Goal: Complete application form

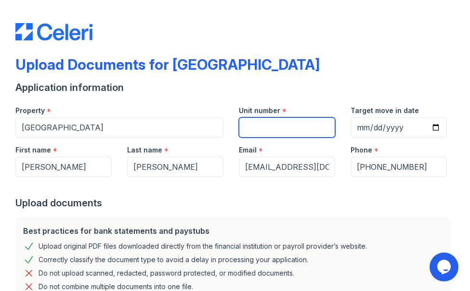
click at [281, 132] on input "Unit number" at bounding box center [287, 127] width 96 height 20
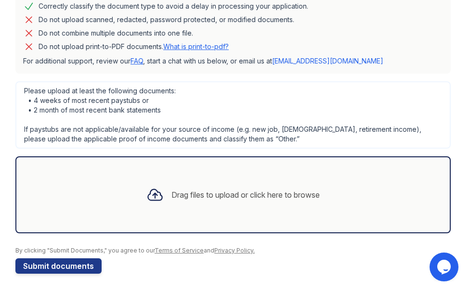
scroll to position [256, 0]
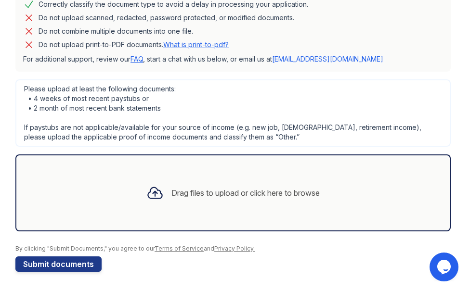
click at [171, 191] on div "Drag files to upload or click here to browse" at bounding box center [245, 193] width 148 height 12
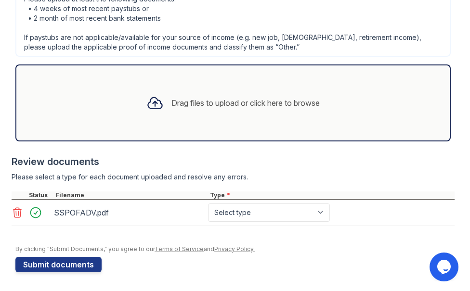
scroll to position [346, 0]
click at [185, 119] on div "Drag files to upload or click here to browse" at bounding box center [232, 102] width 435 height 77
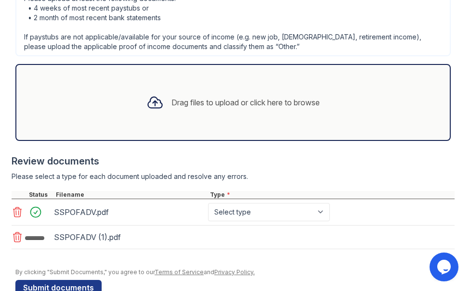
click at [190, 104] on div "Drag files to upload or click here to browse" at bounding box center [245, 103] width 148 height 12
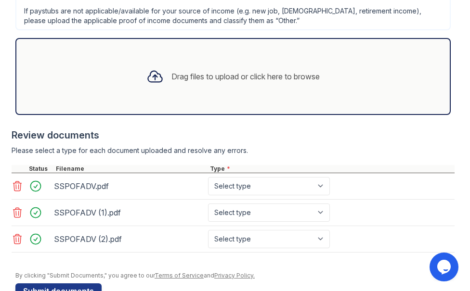
scroll to position [399, 0]
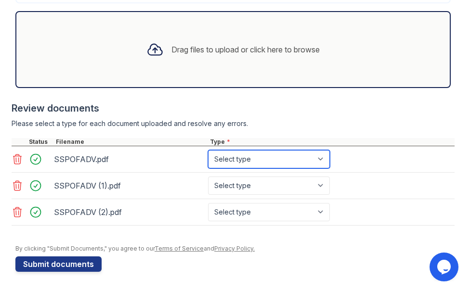
click at [268, 164] on select "Select type Paystub Bank Statement Offer Letter Tax Documents Benefit Award Let…" at bounding box center [269, 159] width 122 height 18
select select "paystub"
click at [208, 150] on select "Select type Paystub Bank Statement Offer Letter Tax Documents Benefit Award Let…" at bounding box center [269, 159] width 122 height 18
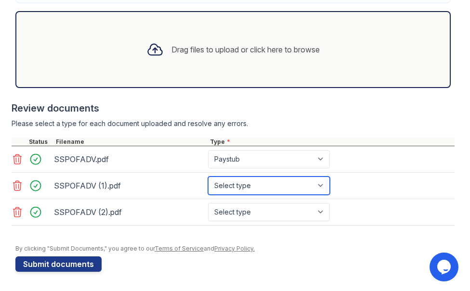
click at [271, 181] on select "Select type Paystub Bank Statement Offer Letter Tax Documents Benefit Award Let…" at bounding box center [269, 186] width 122 height 18
select select "paystub"
click at [208, 177] on select "Select type Paystub Bank Statement Offer Letter Tax Documents Benefit Award Let…" at bounding box center [269, 186] width 122 height 18
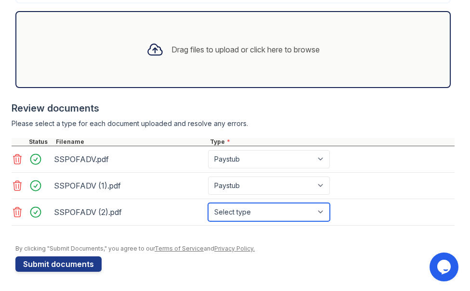
click at [268, 211] on select "Select type Paystub Bank Statement Offer Letter Tax Documents Benefit Award Let…" at bounding box center [269, 212] width 122 height 18
select select "paystub"
click at [208, 203] on select "Select type Paystub Bank Statement Offer Letter Tax Documents Benefit Award Let…" at bounding box center [269, 212] width 122 height 18
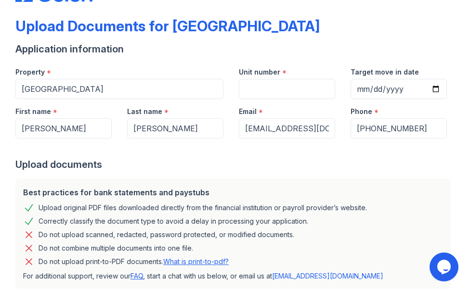
scroll to position [0, 0]
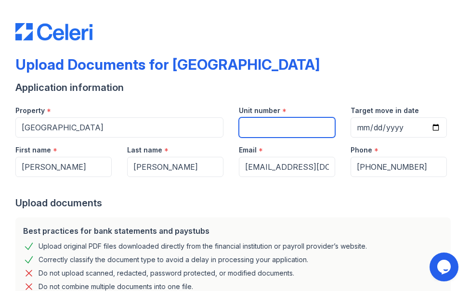
click at [265, 127] on input "Unit number" at bounding box center [287, 127] width 96 height 20
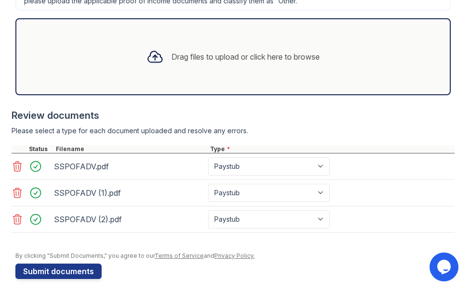
scroll to position [399, 0]
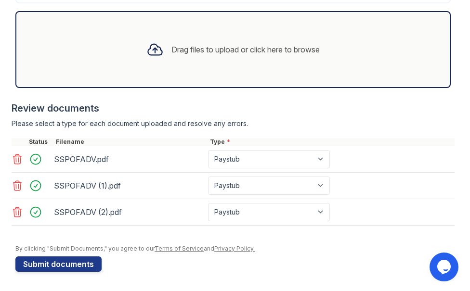
type input "430k"
click at [192, 70] on div "Drag files to upload or click here to browse" at bounding box center [232, 49] width 435 height 77
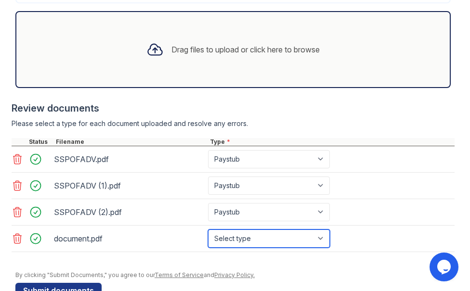
click at [304, 245] on select "Select type Paystub Bank Statement Offer Letter Tax Documents Benefit Award Let…" at bounding box center [269, 239] width 122 height 18
select select "bank_statement"
click at [208, 230] on select "Select type Paystub Bank Statement Offer Letter Tax Documents Benefit Award Let…" at bounding box center [269, 239] width 122 height 18
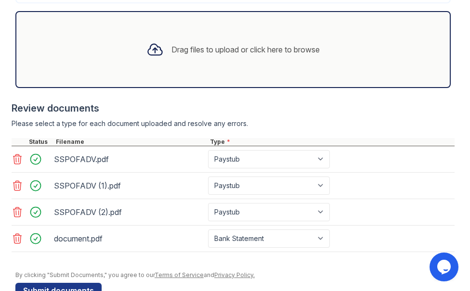
click at [223, 77] on div "Drag files to upload or click here to browse" at bounding box center [232, 49] width 435 height 77
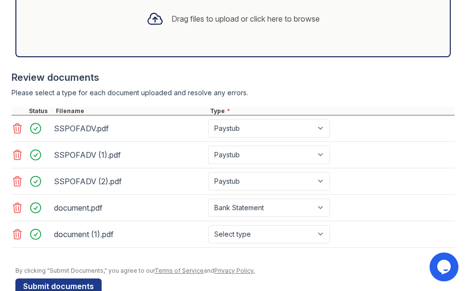
scroll to position [447, 0]
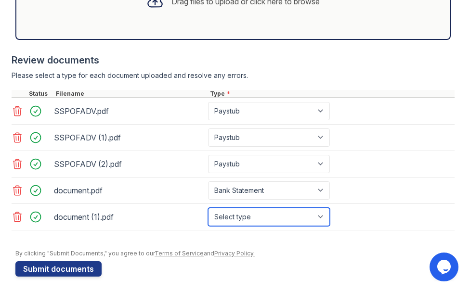
click at [288, 220] on select "Select type Paystub Bank Statement Offer Letter Tax Documents Benefit Award Let…" at bounding box center [269, 217] width 122 height 18
select select "bank_statement"
click at [208, 208] on select "Select type Paystub Bank Statement Offer Letter Tax Documents Benefit Award Let…" at bounding box center [269, 217] width 122 height 18
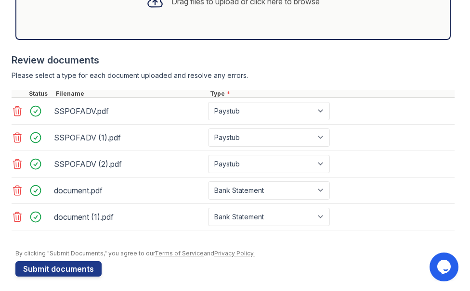
click at [212, 28] on div "Drag files to upload or click here to browse" at bounding box center [232, 1] width 435 height 77
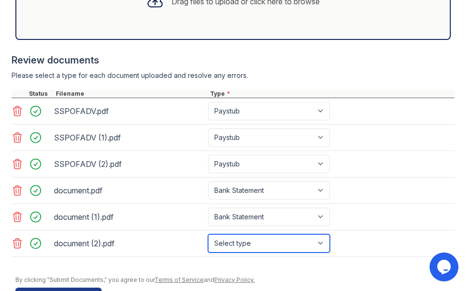
click at [323, 247] on select "Select type Paystub Bank Statement Offer Letter Tax Documents Benefit Award Let…" at bounding box center [269, 243] width 122 height 18
select select "bank_statement"
click at [208, 234] on select "Select type Paystub Bank Statement Offer Letter Tax Documents Benefit Award Let…" at bounding box center [269, 243] width 122 height 18
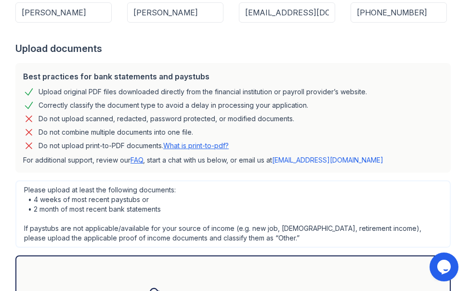
scroll to position [0, 0]
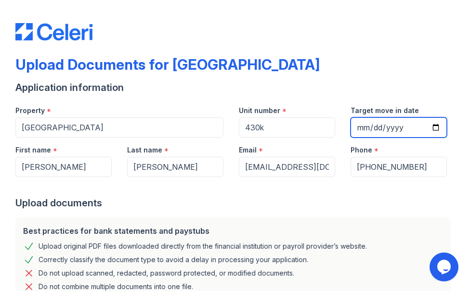
click at [423, 130] on input "Target move in date" at bounding box center [398, 127] width 96 height 20
click at [317, 214] on div "Best practices for bank statements and paystubs Upload original PDF files downl…" at bounding box center [233, 272] width 443 height 117
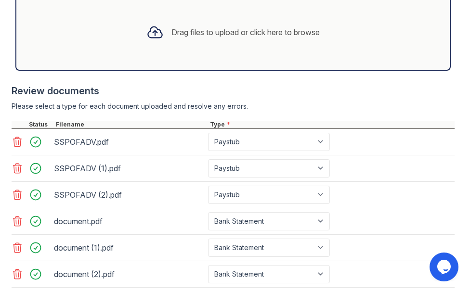
scroll to position [479, 0]
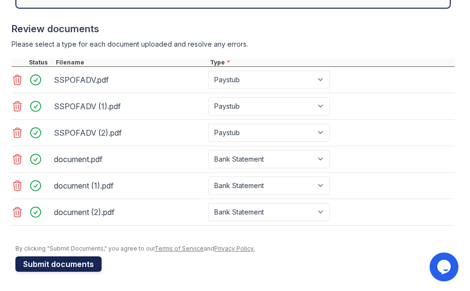
click at [82, 264] on button "Submit documents" at bounding box center [58, 264] width 86 height 15
